Goal: Task Accomplishment & Management: Complete application form

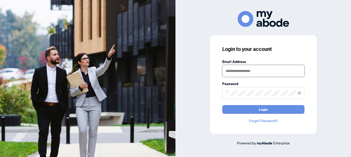
click at [229, 71] on input "text" at bounding box center [263, 71] width 82 height 12
type input "**********"
click at [222, 105] on button "Login" at bounding box center [263, 109] width 82 height 9
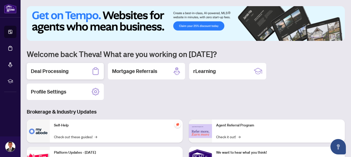
click at [63, 70] on h2 "Deal Processing" at bounding box center [50, 71] width 38 height 7
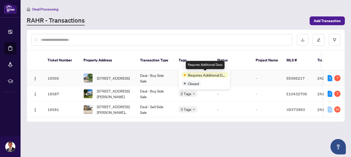
click at [198, 75] on span "Requires Additional Docs" at bounding box center [207, 75] width 38 height 6
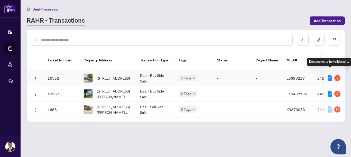
click at [334, 75] on div "7" at bounding box center [337, 78] width 6 height 6
click at [329, 75] on div "1" at bounding box center [329, 78] width 5 height 6
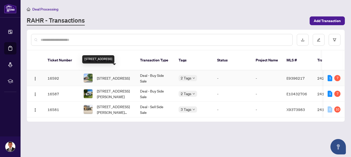
click at [112, 75] on span "[STREET_ADDRESS]" at bounding box center [113, 78] width 33 height 6
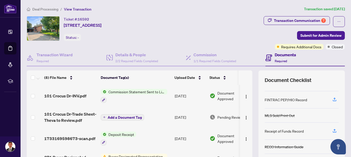
click at [276, 57] on h4 "Documents" at bounding box center [284, 55] width 21 height 6
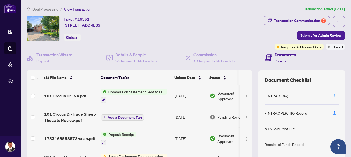
click at [331, 95] on button "button" at bounding box center [334, 95] width 8 height 9
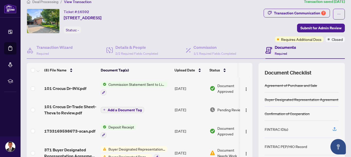
scroll to position [0, 0]
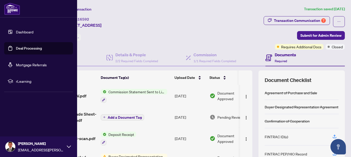
click at [20, 32] on link "Dashboard" at bounding box center [24, 32] width 17 height 5
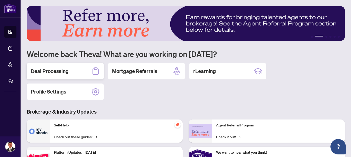
click at [74, 72] on div "Deal Processing" at bounding box center [65, 71] width 77 height 16
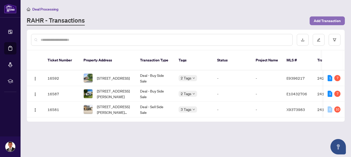
click at [322, 18] on span "Add Transaction" at bounding box center [326, 21] width 27 height 8
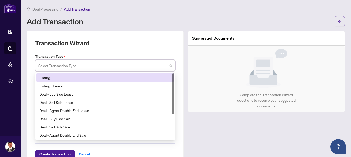
click at [149, 66] on input "search" at bounding box center [102, 66] width 129 height 11
click at [176, 60] on div "Transaction Type * Select Transaction Type 13 14 Listing Listing - Lease Deal -…" at bounding box center [105, 62] width 144 height 18
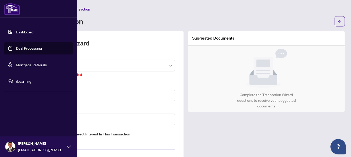
click at [30, 31] on link "Dashboard" at bounding box center [24, 32] width 17 height 5
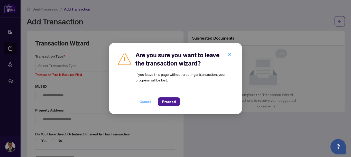
click at [141, 97] on button "Cancel" at bounding box center [145, 101] width 20 height 9
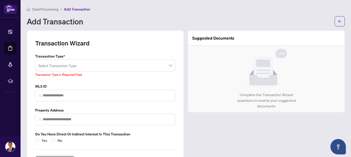
click at [111, 67] on input "search" at bounding box center [102, 66] width 129 height 11
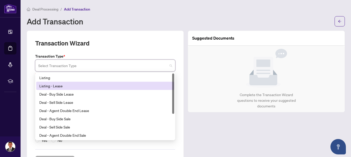
click at [97, 85] on div "Listing - Lease" at bounding box center [105, 86] width 132 height 6
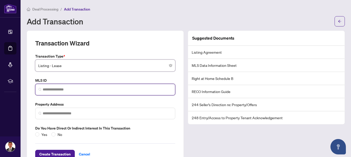
click at [81, 90] on input "search" at bounding box center [107, 89] width 129 height 5
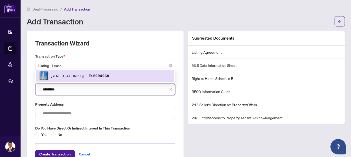
click at [84, 79] on div "255 village green square Sq, Toronto, Ontario M1S 0L7, Canada | E12294268" at bounding box center [105, 75] width 132 height 9
type input "*********"
type input "**********"
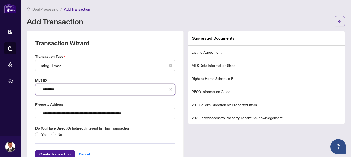
scroll to position [16, 0]
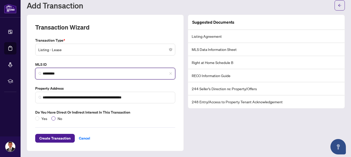
type input "*********"
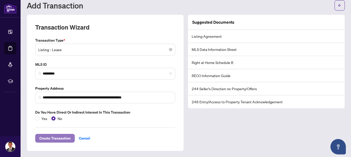
click at [59, 138] on span "Create Transaction" at bounding box center [54, 138] width 31 height 8
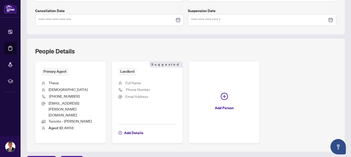
scroll to position [160, 0]
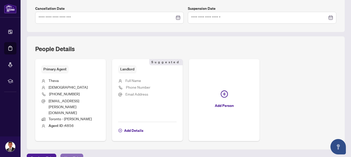
click at [74, 154] on span "Next Tab" at bounding box center [71, 158] width 15 height 8
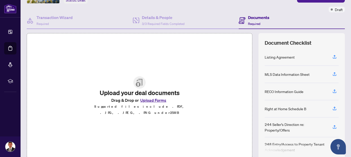
scroll to position [34, 0]
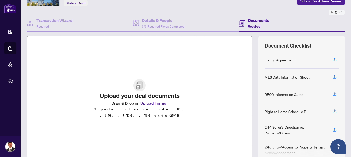
click at [155, 106] on button "Upload Forms" at bounding box center [153, 103] width 29 height 7
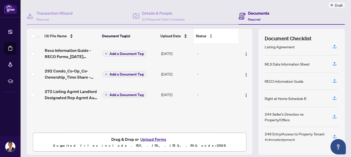
scroll to position [53, 0]
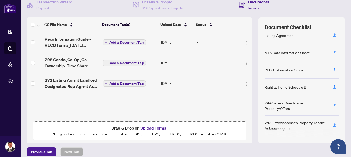
click at [156, 126] on button "Upload Forms" at bounding box center [153, 127] width 29 height 7
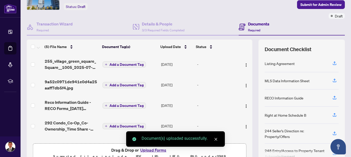
scroll to position [0, 0]
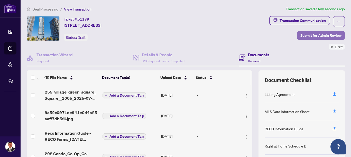
click at [323, 35] on span "Submit for Admin Review" at bounding box center [320, 35] width 41 height 8
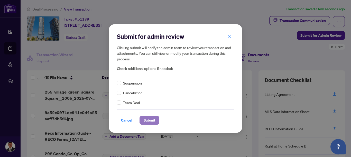
click at [149, 120] on span "Submit" at bounding box center [149, 120] width 12 height 8
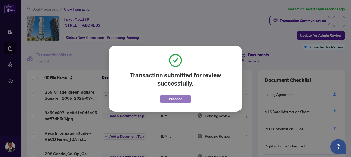
click at [178, 98] on span "Proceed" at bounding box center [176, 99] width 14 height 8
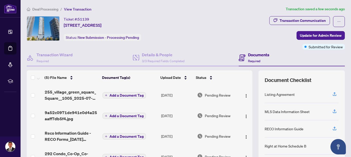
click at [255, 57] on div "Documents Required" at bounding box center [258, 58] width 21 height 12
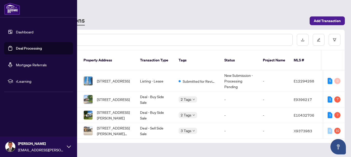
click at [24, 33] on link "Dashboard" at bounding box center [24, 32] width 17 height 5
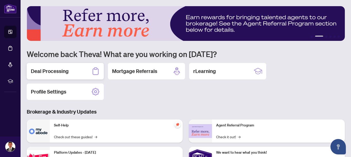
click at [59, 73] on h2 "Deal Processing" at bounding box center [50, 71] width 38 height 7
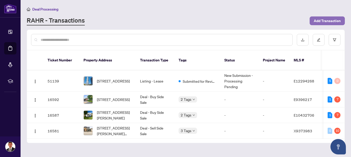
click at [320, 22] on span "Add Transaction" at bounding box center [326, 21] width 27 height 8
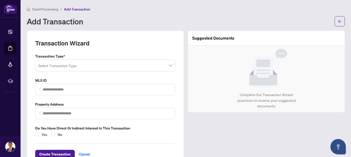
click at [170, 67] on span at bounding box center [105, 66] width 134 height 10
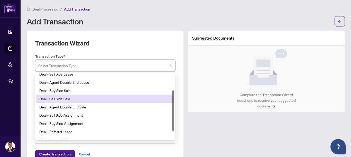
scroll to position [27, 0]
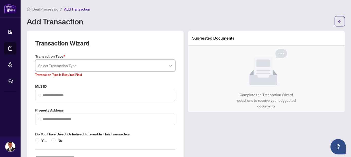
click at [120, 38] on div "Transaction Wizard Transaction Type * Select Transaction Type 16 17 18 Deal - S…" at bounding box center [105, 102] width 157 height 142
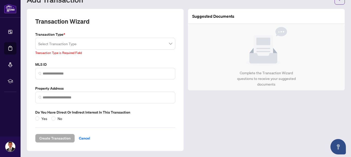
scroll to position [0, 0]
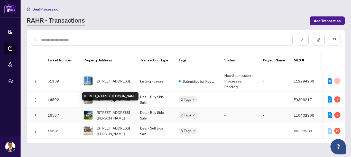
click at [122, 109] on span "[STREET_ADDRESS][PERSON_NAME]" at bounding box center [114, 114] width 35 height 11
